Goal: Feedback & Contribution: Leave review/rating

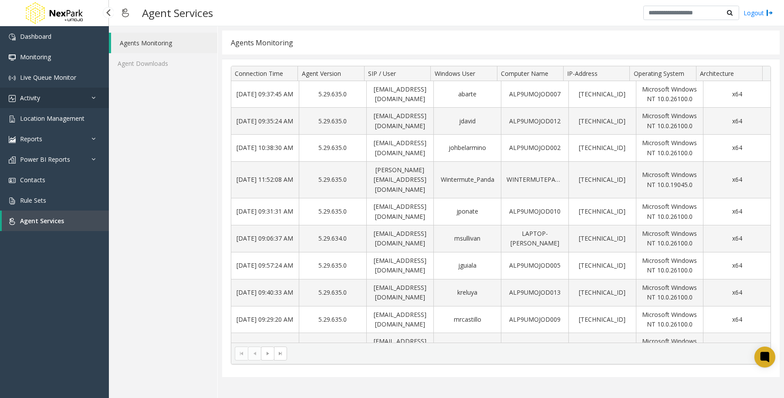
click at [36, 96] on span "Activity" at bounding box center [30, 98] width 20 height 8
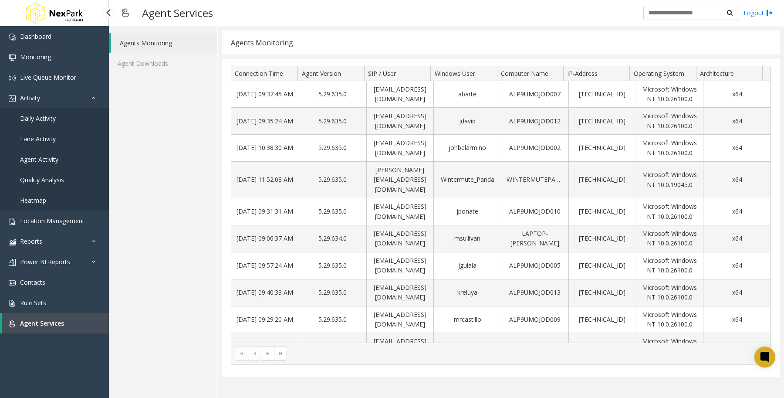
click at [48, 119] on span "Daily Activity" at bounding box center [38, 118] width 36 height 8
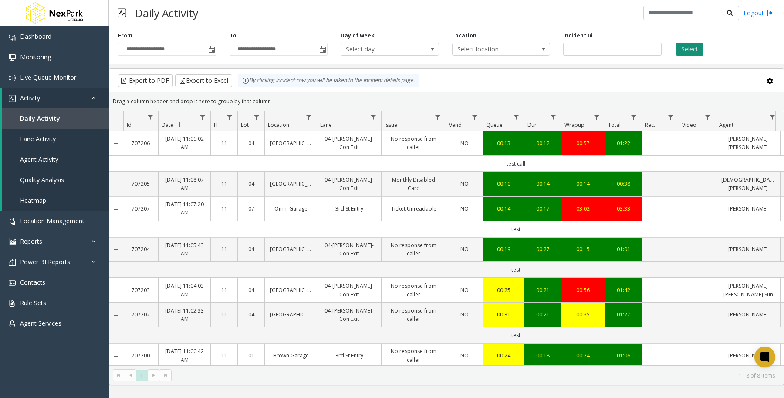
click at [688, 47] on button "Select" at bounding box center [689, 49] width 27 height 13
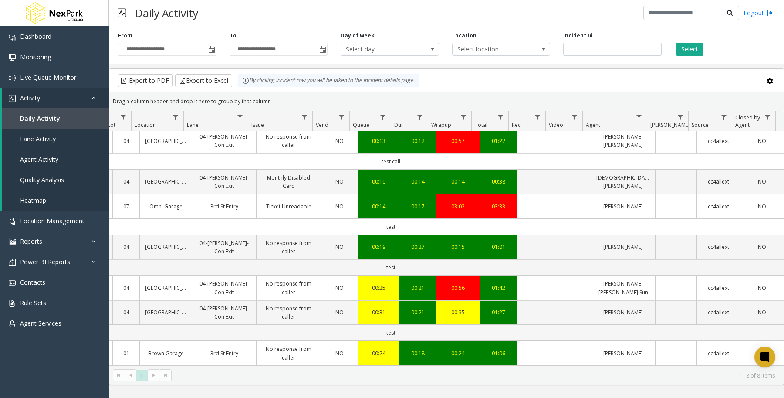
scroll to position [0, 133]
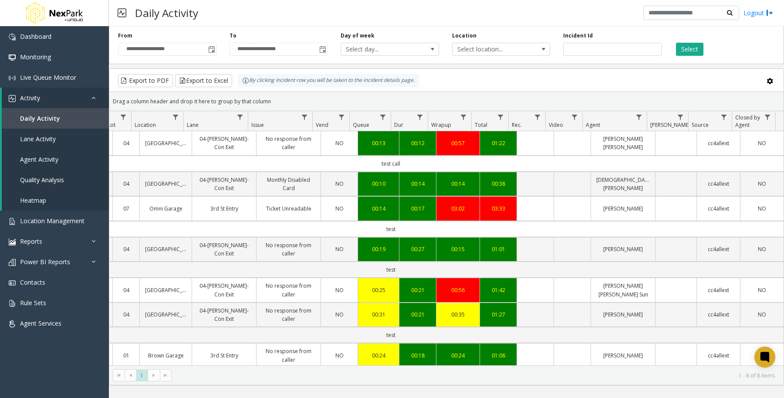
drag, startPoint x: 395, startPoint y: 166, endPoint x: 358, endPoint y: 164, distance: 37.0
click at [358, 164] on td "test call" at bounding box center [390, 163] width 785 height 16
click at [345, 168] on td "test call" at bounding box center [390, 163] width 785 height 16
drag, startPoint x: 374, startPoint y: 165, endPoint x: 430, endPoint y: 165, distance: 56.6
click at [430, 165] on td "test call" at bounding box center [390, 163] width 785 height 16
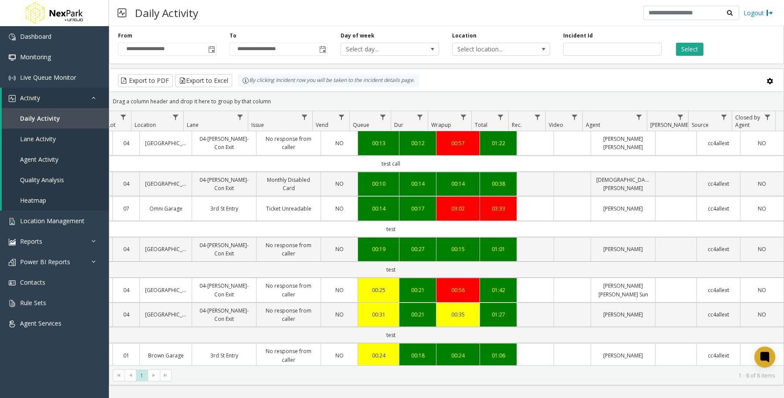
click at [408, 163] on td "test call" at bounding box center [390, 163] width 785 height 16
click at [533, 164] on td "test call" at bounding box center [390, 163] width 785 height 16
click at [554, 166] on td "test call" at bounding box center [390, 163] width 785 height 16
click at [559, 168] on td "test call" at bounding box center [390, 163] width 785 height 16
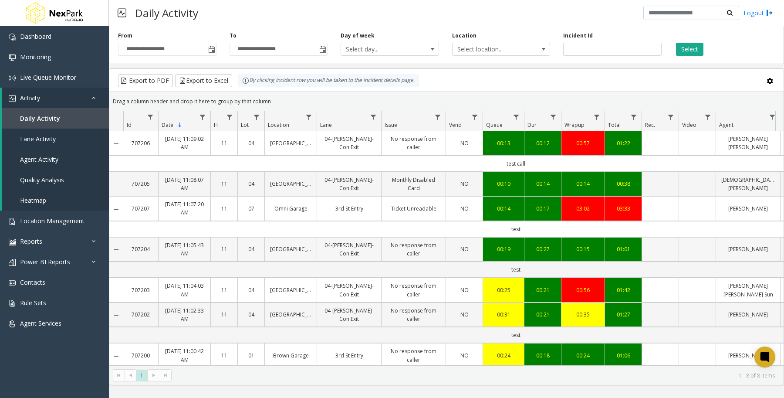
scroll to position [70, 0]
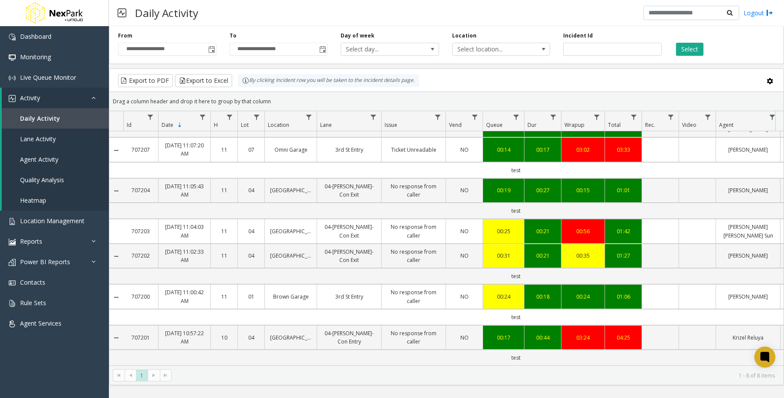
click at [154, 375] on kendo-pager-next-buttons at bounding box center [160, 375] width 24 height 12
click at [154, 374] on kendo-pager-next-buttons at bounding box center [160, 375] width 24 height 12
click at [211, 49] on span "Toggle popup" at bounding box center [211, 49] width 7 height 7
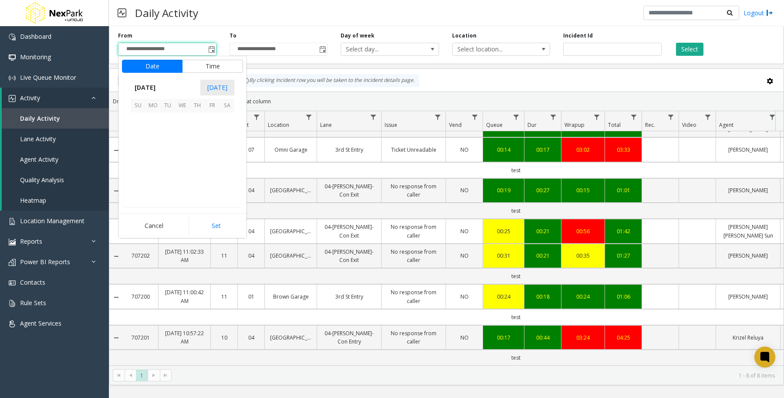
scroll to position [156140, 0]
click at [139, 179] on span "24" at bounding box center [138, 179] width 15 height 15
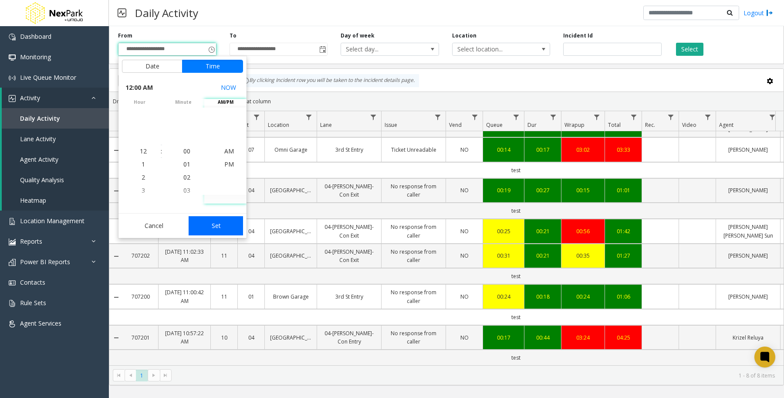
click at [223, 230] on button "Set" at bounding box center [216, 225] width 55 height 19
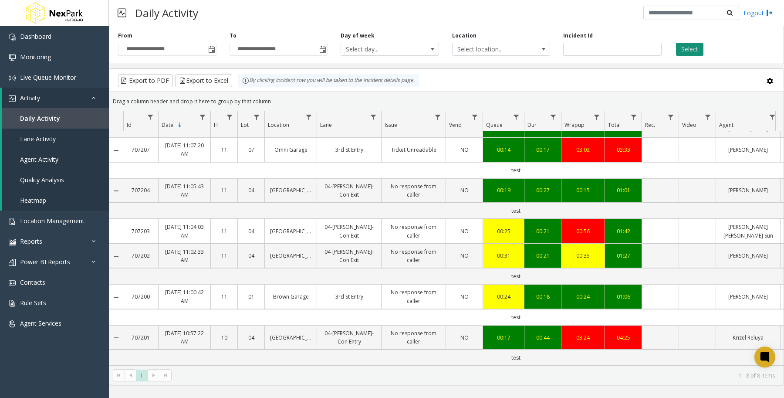
click at [692, 48] on button "Select" at bounding box center [689, 49] width 27 height 13
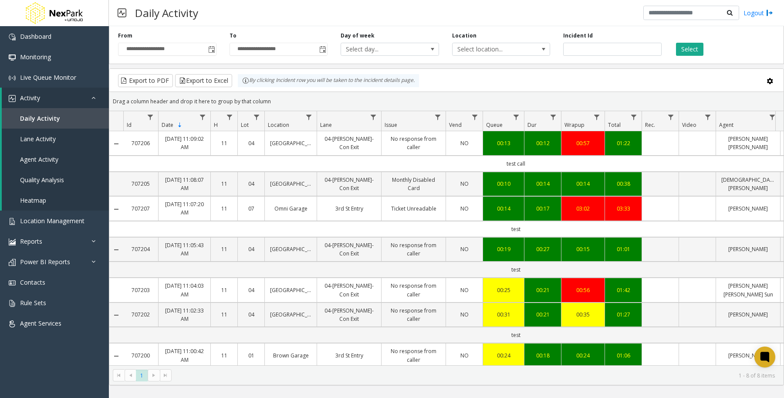
click at [162, 378] on kendo-pager-next-buttons at bounding box center [160, 375] width 24 height 12
click at [160, 378] on kendo-pager-next-buttons at bounding box center [160, 375] width 24 height 12
click at [155, 376] on kendo-pager-next-buttons at bounding box center [160, 375] width 24 height 12
click at [214, 47] on span "Toggle popup" at bounding box center [211, 49] width 7 height 7
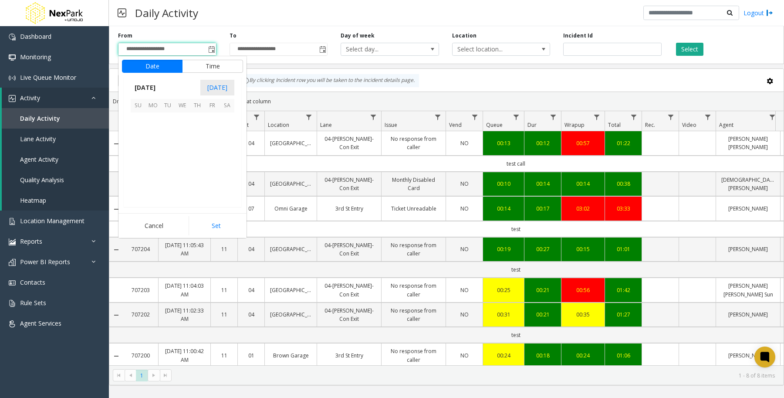
scroll to position [156140, 0]
click at [213, 119] on span "1" at bounding box center [212, 120] width 15 height 15
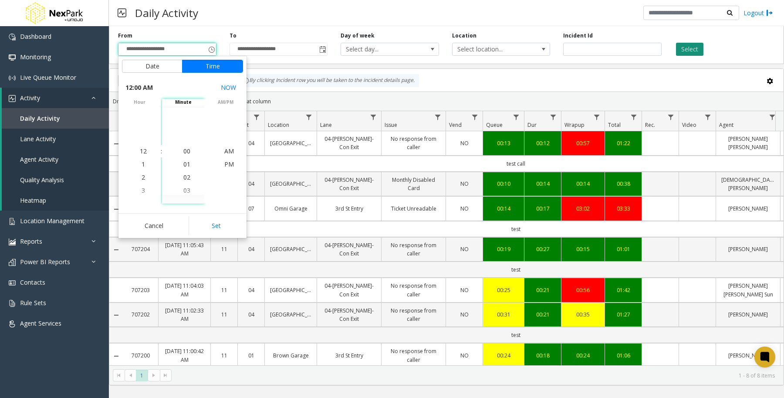
click at [689, 53] on button "Select" at bounding box center [689, 49] width 27 height 13
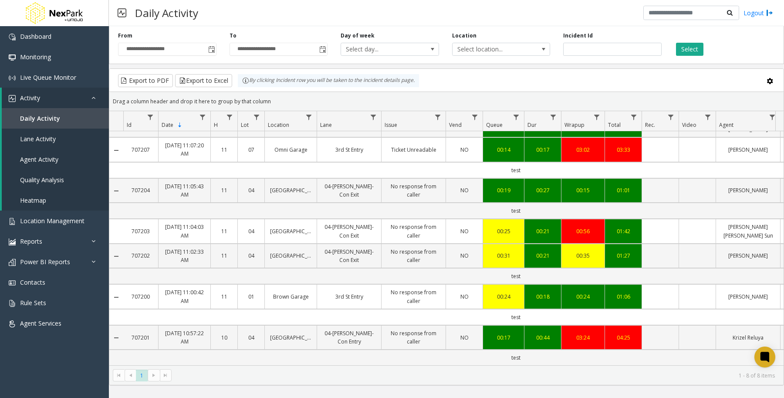
scroll to position [70, 0]
click at [216, 46] on span "Toggle popup" at bounding box center [211, 49] width 10 height 14
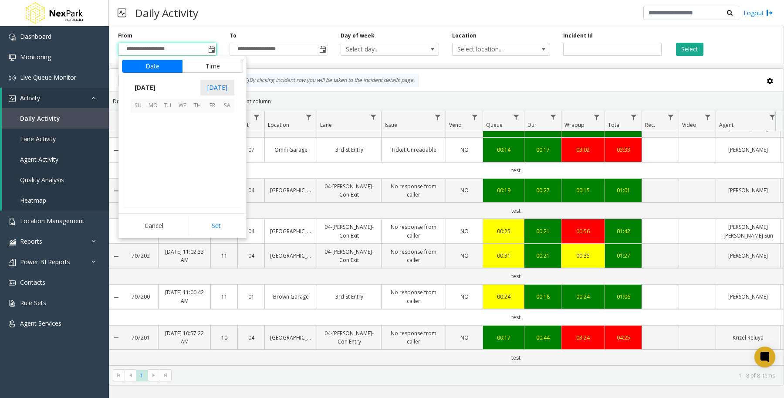
scroll to position [156140, 0]
click at [210, 118] on span "1" at bounding box center [212, 120] width 15 height 15
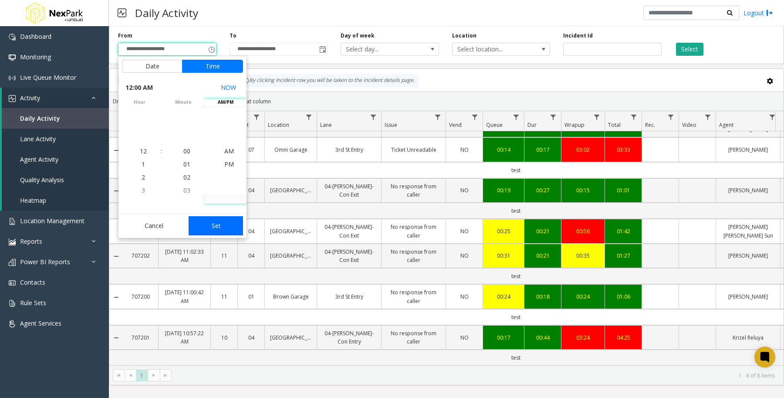
click at [219, 226] on button "Set" at bounding box center [216, 225] width 55 height 19
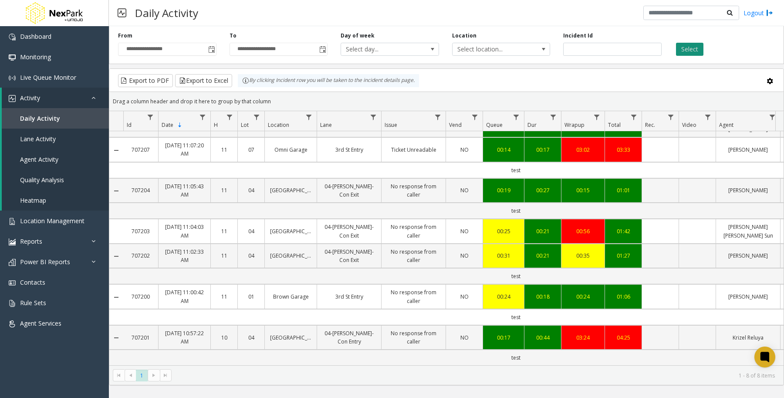
click at [686, 52] on button "Select" at bounding box center [689, 49] width 27 height 13
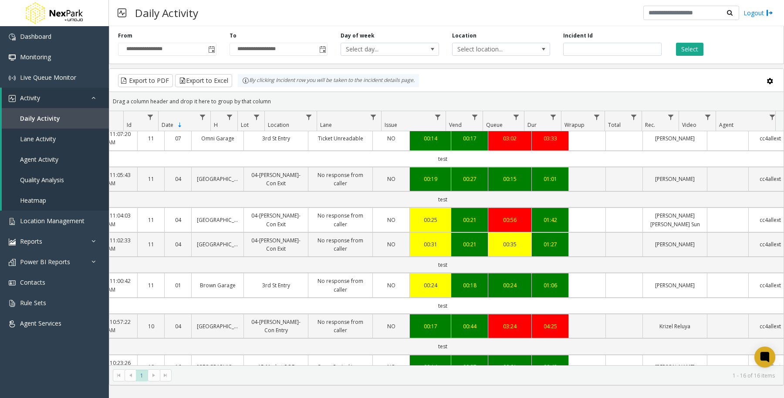
scroll to position [0, 133]
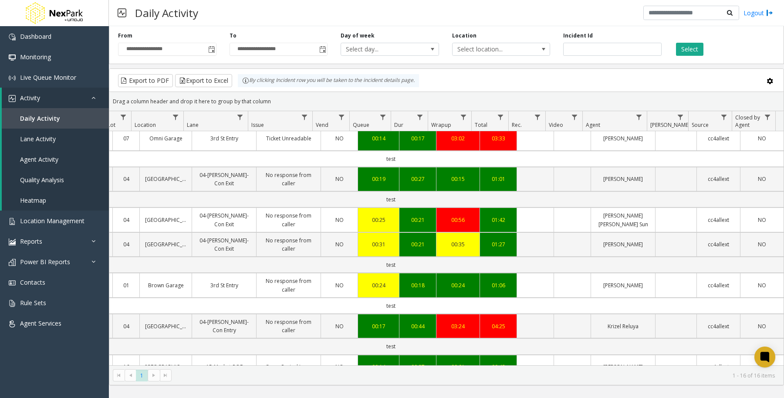
click at [166, 376] on kendo-pager-next-buttons at bounding box center [160, 375] width 24 height 12
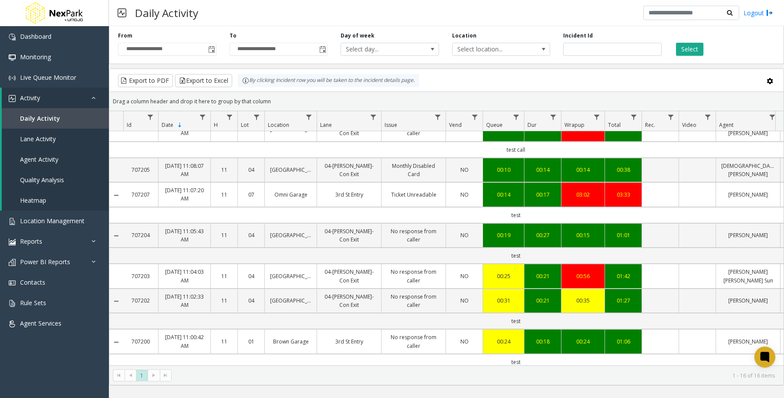
scroll to position [0, 0]
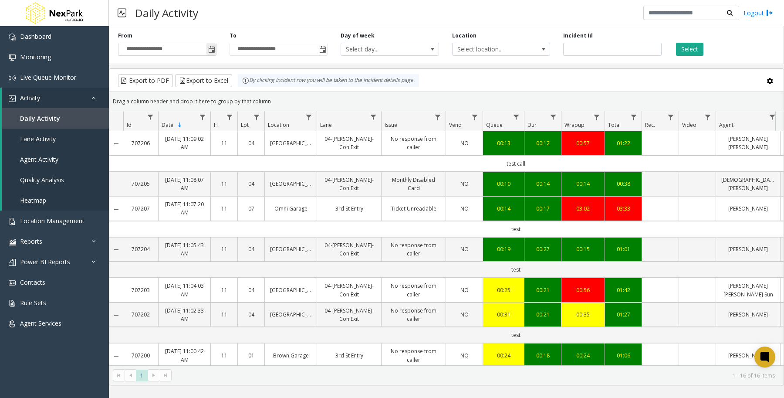
click at [212, 47] on span "Toggle popup" at bounding box center [211, 49] width 7 height 7
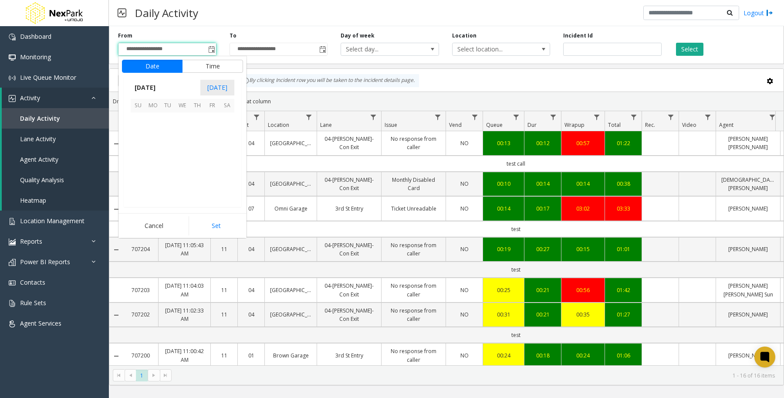
scroll to position [156140, 0]
click at [170, 127] on span "1" at bounding box center [167, 125] width 15 height 15
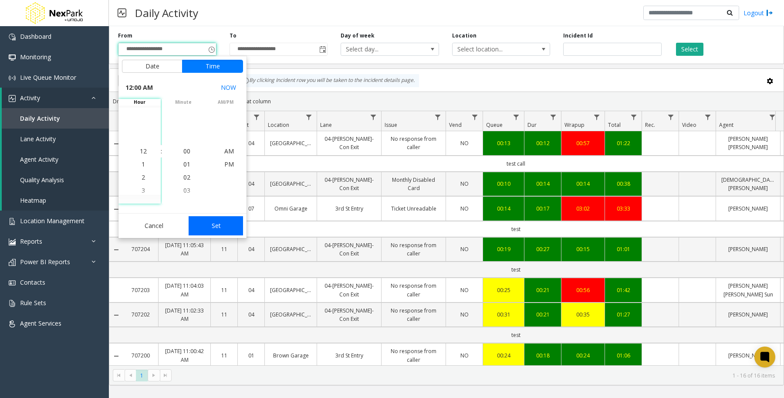
click at [221, 227] on button "Set" at bounding box center [216, 225] width 55 height 19
type input "**********"
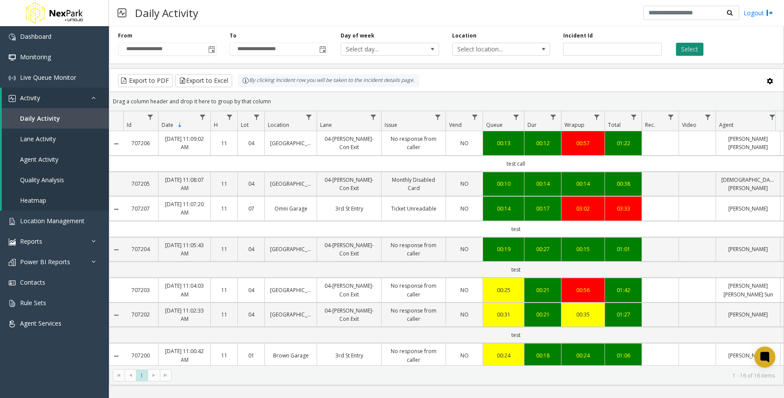
click at [697, 49] on button "Select" at bounding box center [689, 49] width 27 height 13
click at [252, 377] on span "10" at bounding box center [249, 375] width 12 height 12
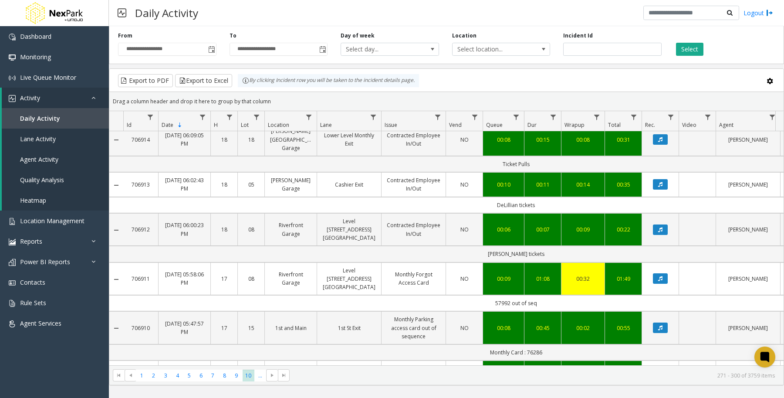
scroll to position [871, 0]
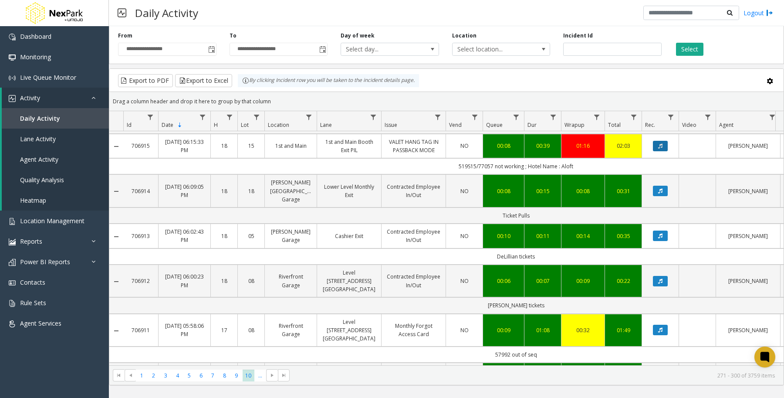
click at [660, 149] on icon "Data table" at bounding box center [660, 145] width 4 height 5
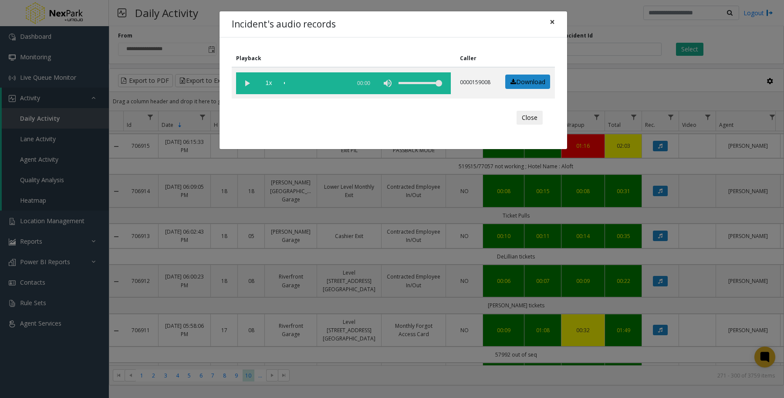
click at [551, 22] on span "×" at bounding box center [552, 22] width 5 height 12
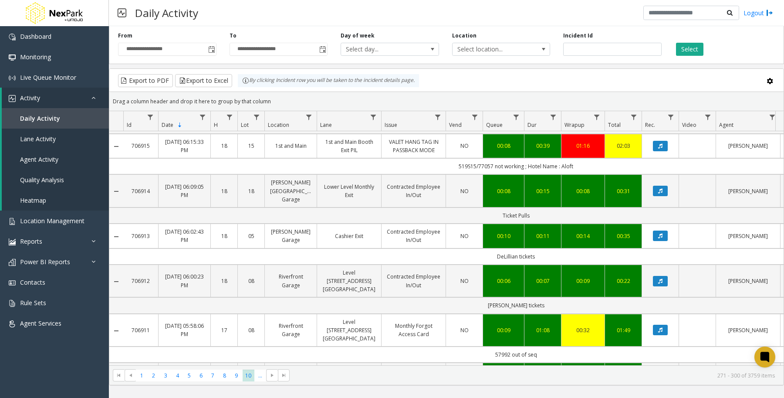
click at [305, 150] on link "1st and Main" at bounding box center [290, 146] width 41 height 8
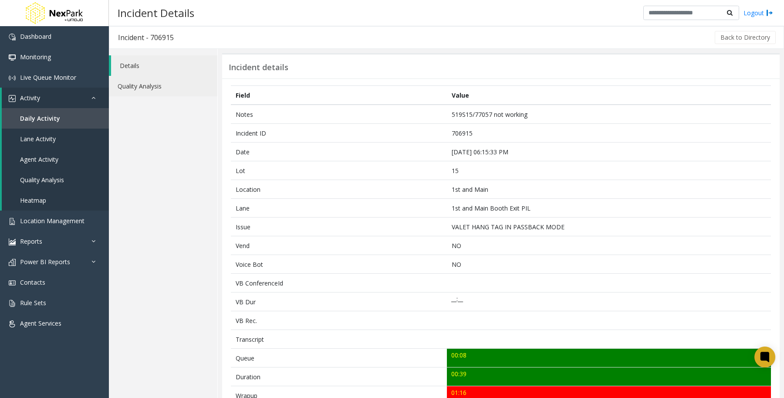
click at [153, 87] on link "Quality Analysis" at bounding box center [163, 86] width 108 height 20
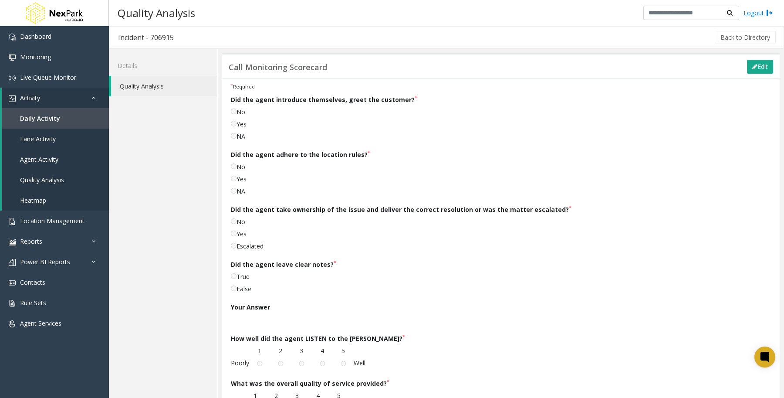
drag, startPoint x: 232, startPoint y: 99, endPoint x: 403, endPoint y: 100, distance: 171.6
click at [403, 100] on label "Did the agent introduce themselves, greet the customer? *" at bounding box center [324, 99] width 186 height 9
copy label "Did the agent introduce themselves, greet the customer?"
copy label "Did the agent adhere to the location rules? *"
drag, startPoint x: 235, startPoint y: 153, endPoint x: 385, endPoint y: 152, distance: 149.4
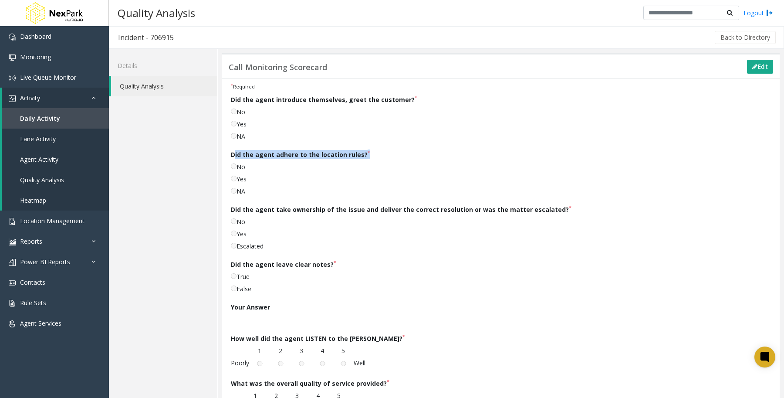
click at [385, 152] on div "Did the agent adhere to the location rules? * No Yes NA" at bounding box center [455, 174] width 448 height 49
click at [267, 218] on div "No" at bounding box center [455, 223] width 448 height 12
drag, startPoint x: 232, startPoint y: 209, endPoint x: 552, endPoint y: 209, distance: 319.7
click at [552, 209] on label "Did the agent take ownership of the issue and deliver the correct resolution or…" at bounding box center [401, 209] width 341 height 9
copy label "Did the agent take ownership of the issue and deliver the correct resolution or…"
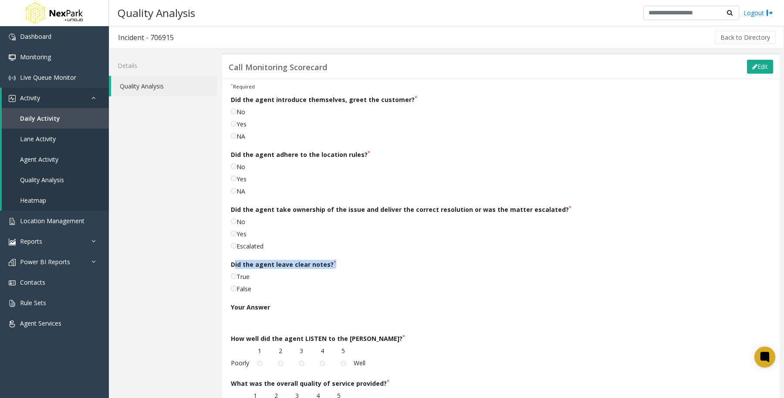
drag, startPoint x: 231, startPoint y: 264, endPoint x: 369, endPoint y: 268, distance: 138.6
click at [369, 268] on div "Did the agent leave clear notes? * True False" at bounding box center [455, 278] width 448 height 37
copy label "Did the agent leave clear notes? *"
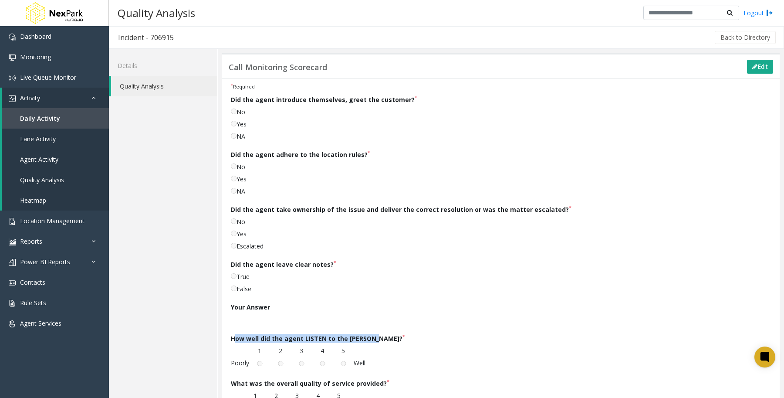
drag, startPoint x: 231, startPoint y: 338, endPoint x: 367, endPoint y: 338, distance: 136.3
click at [367, 338] on label "How well did the agent LISTEN to the [PERSON_NAME]? *" at bounding box center [318, 338] width 174 height 9
copy label "How well did the agent LISTEN to the [PERSON_NAME]?"
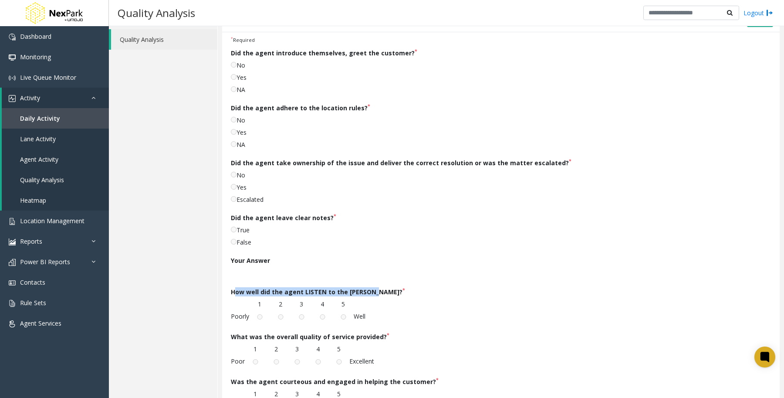
scroll to position [109, 0]
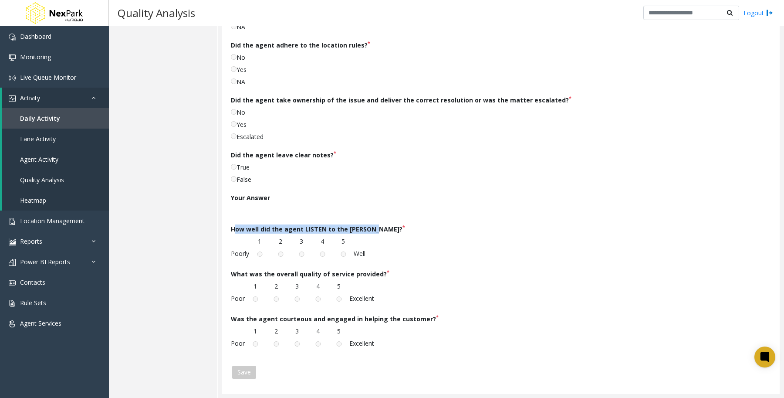
drag, startPoint x: 231, startPoint y: 273, endPoint x: 430, endPoint y: 284, distance: 199.3
click at [379, 274] on label "What was the overall quality of service provided? *" at bounding box center [310, 273] width 159 height 9
copy label "What was the overall quality of service provided?"
drag, startPoint x: 232, startPoint y: 318, endPoint x: 423, endPoint y: 318, distance: 191.2
click at [423, 318] on label "Was the agent courteous and engaged in helping the customer? *" at bounding box center [335, 318] width 208 height 9
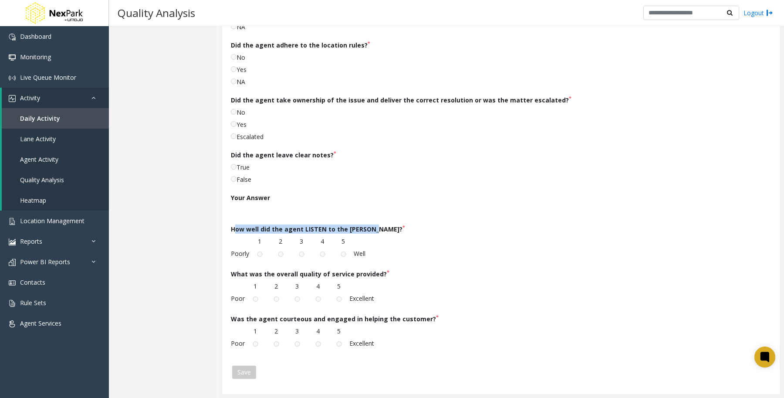
copy label "Was the agent courteous and engaged in helping the customer?"
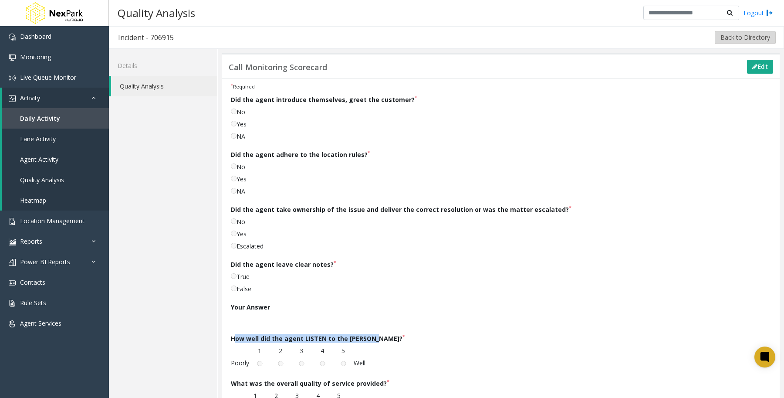
click at [731, 32] on button "Back to Directory" at bounding box center [745, 37] width 61 height 13
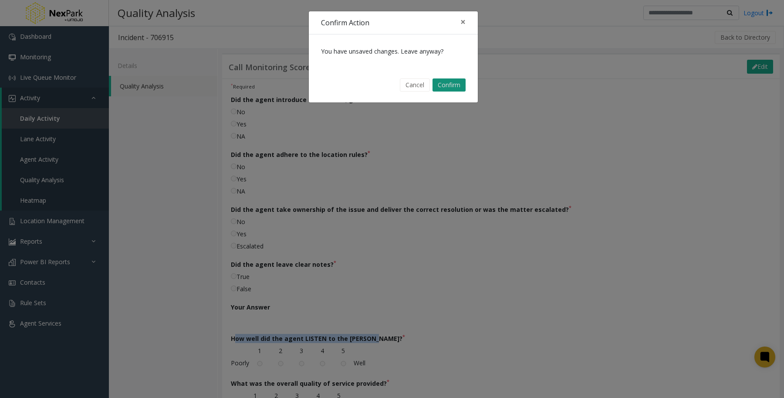
click at [454, 82] on button "Confirm" at bounding box center [448, 84] width 33 height 13
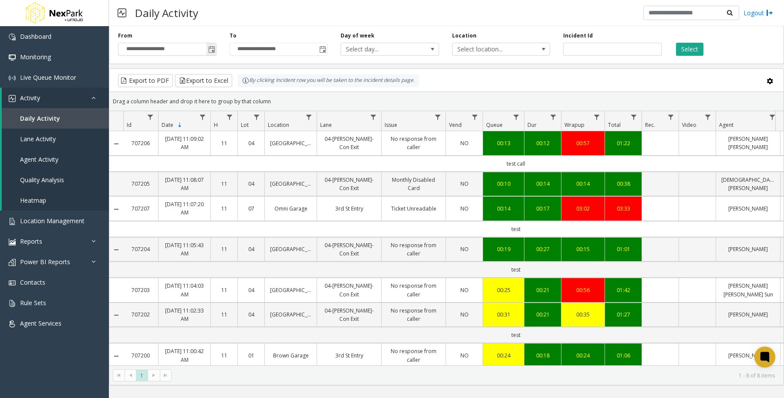
click at [211, 48] on span "Toggle popup" at bounding box center [211, 49] width 7 height 7
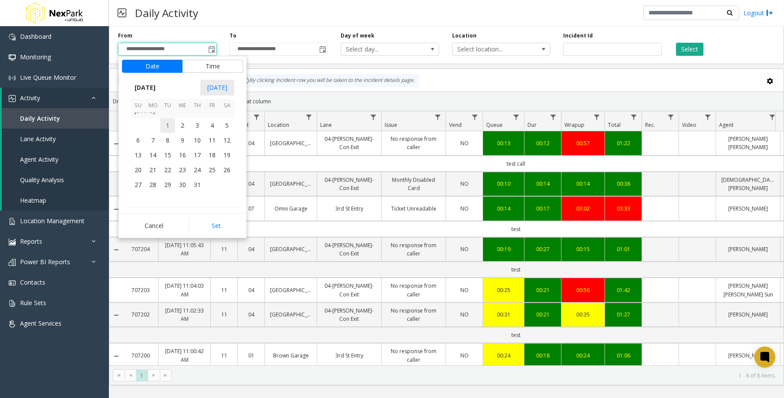
click at [166, 125] on span "1" at bounding box center [167, 125] width 15 height 15
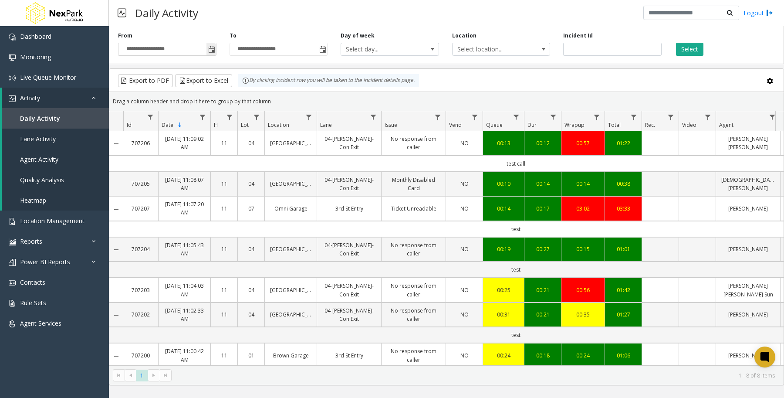
click at [211, 50] on span "Toggle popup" at bounding box center [211, 49] width 7 height 7
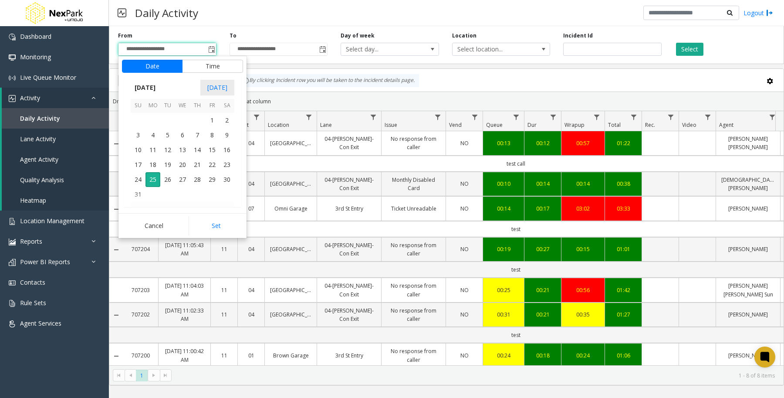
scroll to position [156032, 0]
click at [166, 125] on span "1" at bounding box center [167, 125] width 15 height 15
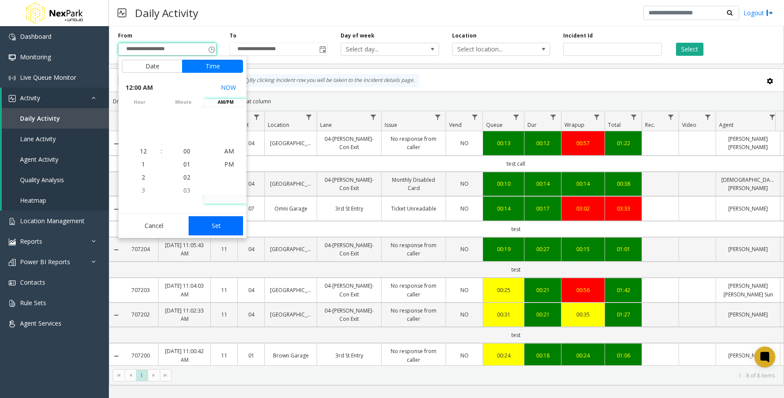
click at [227, 221] on button "Set" at bounding box center [216, 225] width 55 height 19
type input "**********"
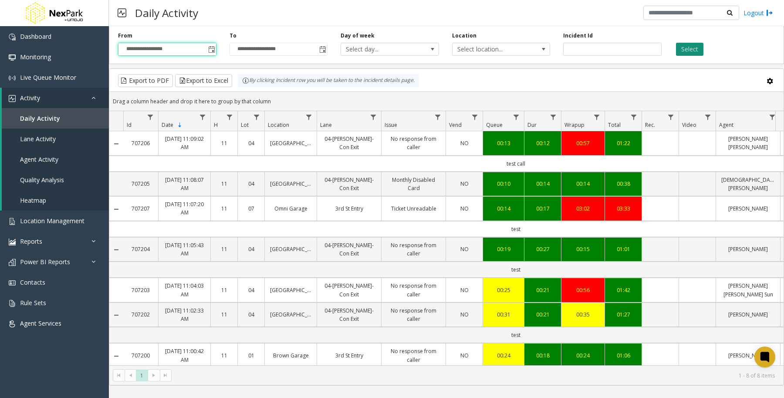
click at [686, 51] on button "Select" at bounding box center [689, 49] width 27 height 13
click at [251, 377] on span "10" at bounding box center [249, 375] width 12 height 12
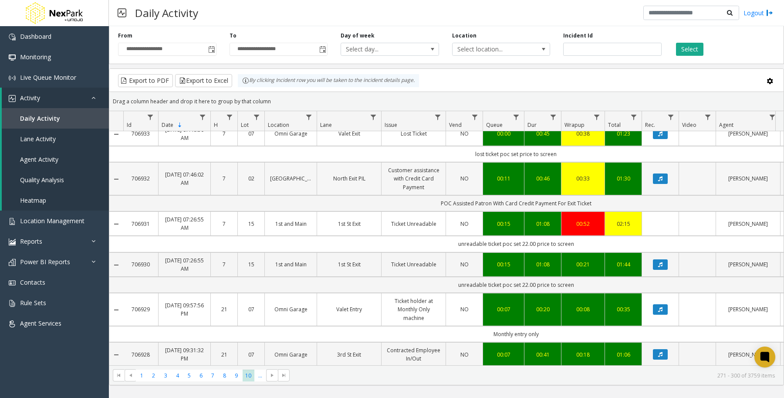
scroll to position [109, 0]
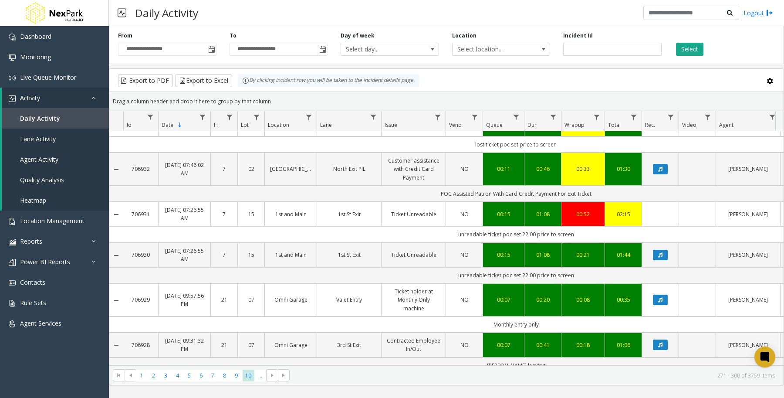
click at [626, 386] on div "**********" at bounding box center [446, 212] width 675 height 372
